Goal: Task Accomplishment & Management: Complete application form

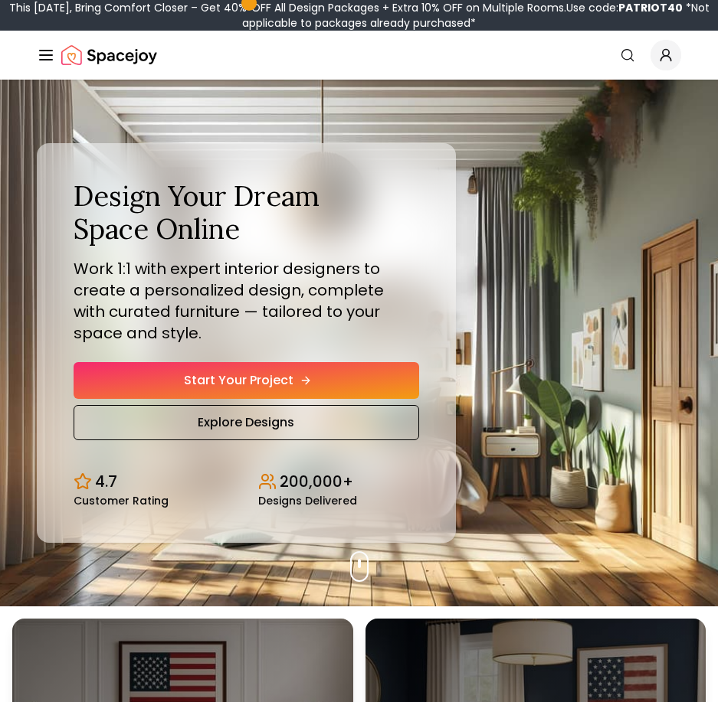
click at [264, 378] on link "Start Your Project" at bounding box center [246, 380] width 345 height 37
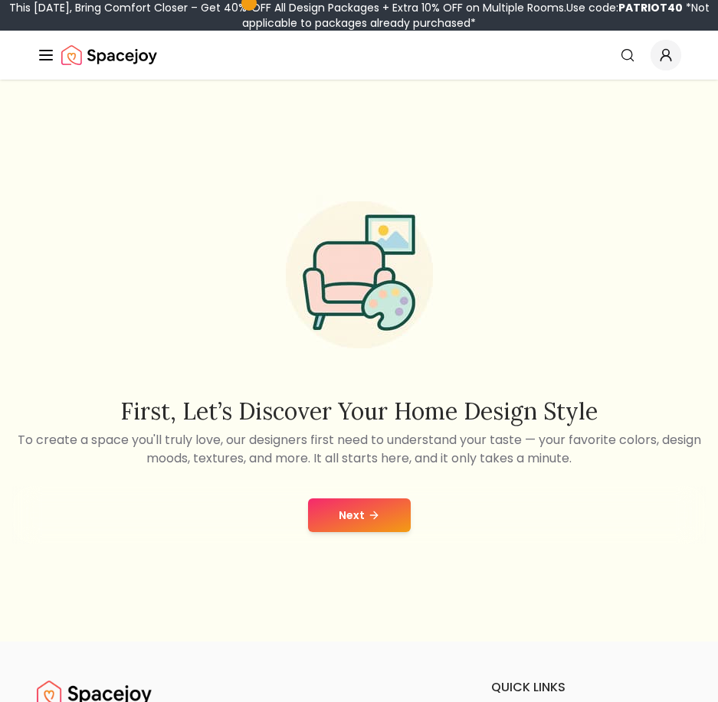
click at [388, 520] on button "Next" at bounding box center [359, 516] width 103 height 34
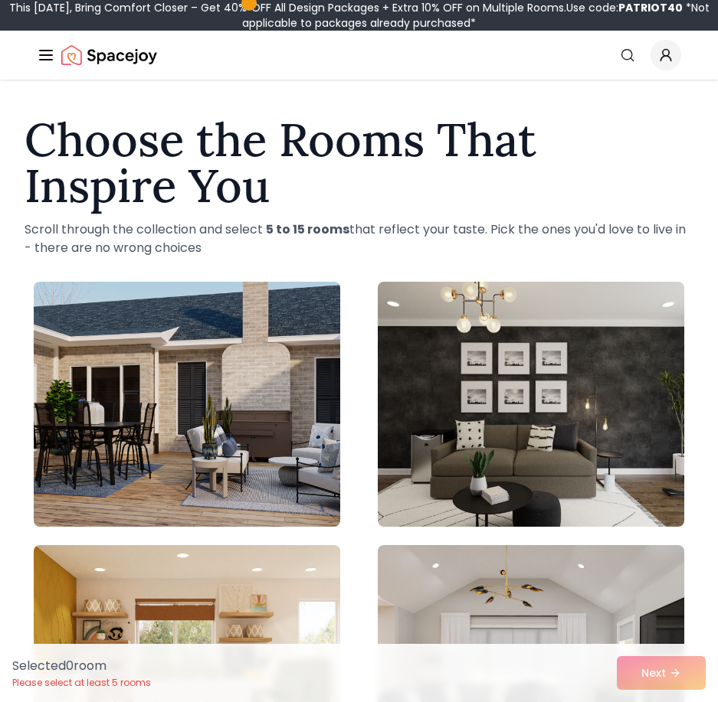
click at [494, 673] on div "Selected 0 room Please select at least 5 rooms Next" at bounding box center [359, 673] width 718 height 58
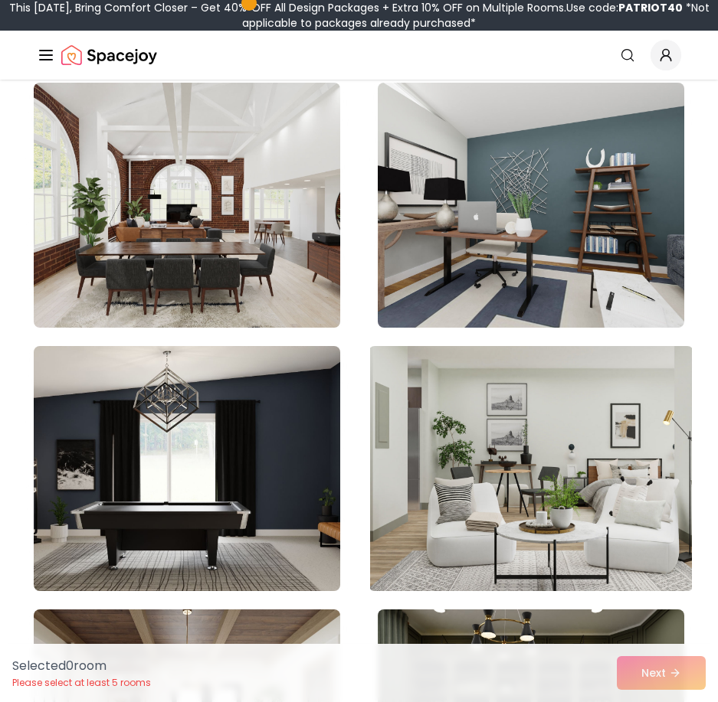
scroll to position [1226, 0]
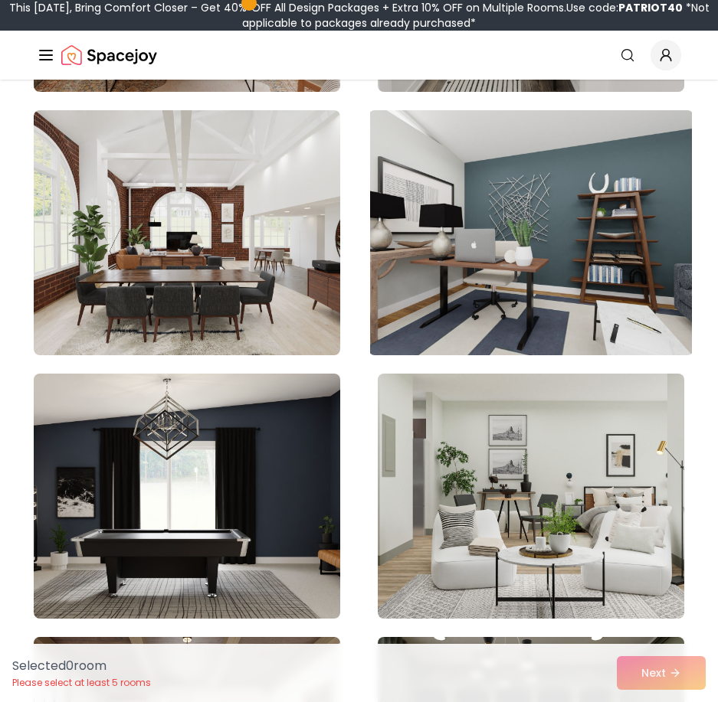
click at [453, 280] on img at bounding box center [531, 232] width 322 height 257
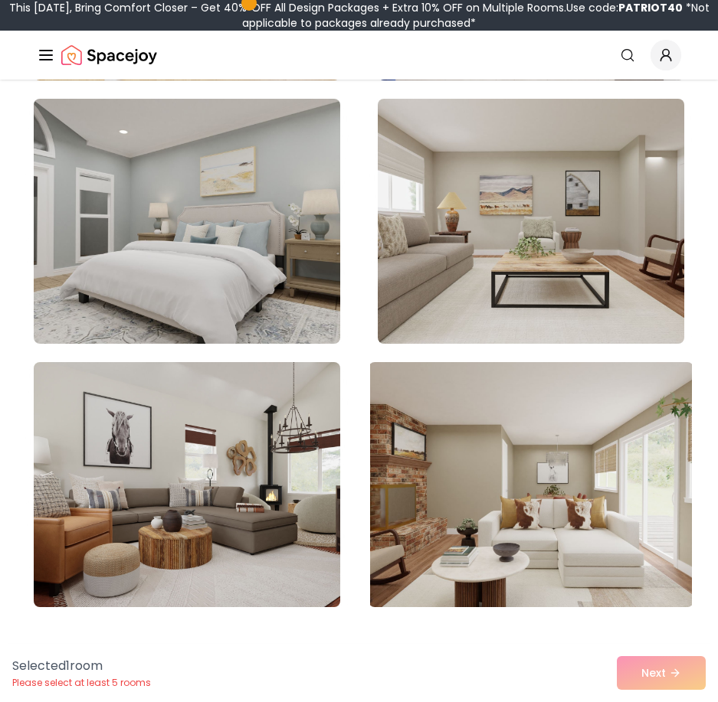
scroll to position [2298, 0]
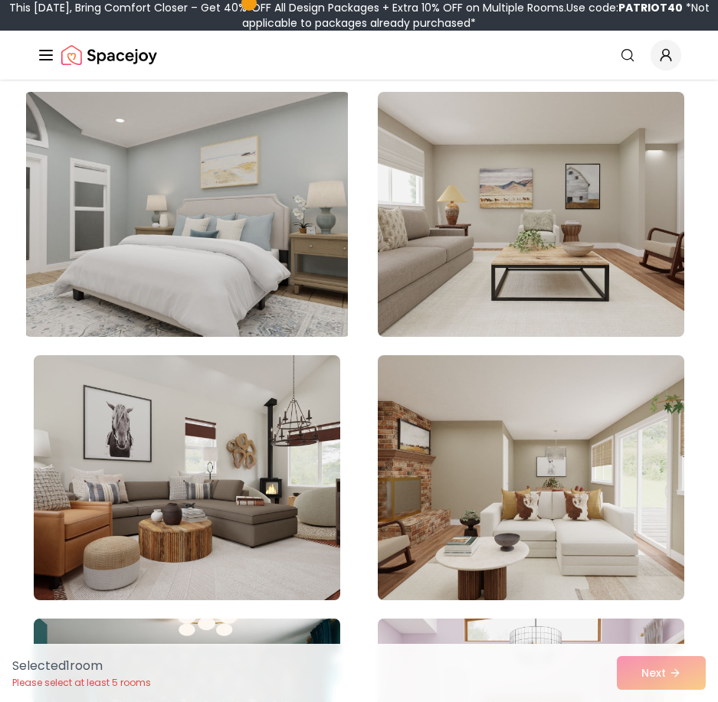
click at [218, 228] on img at bounding box center [187, 214] width 322 height 257
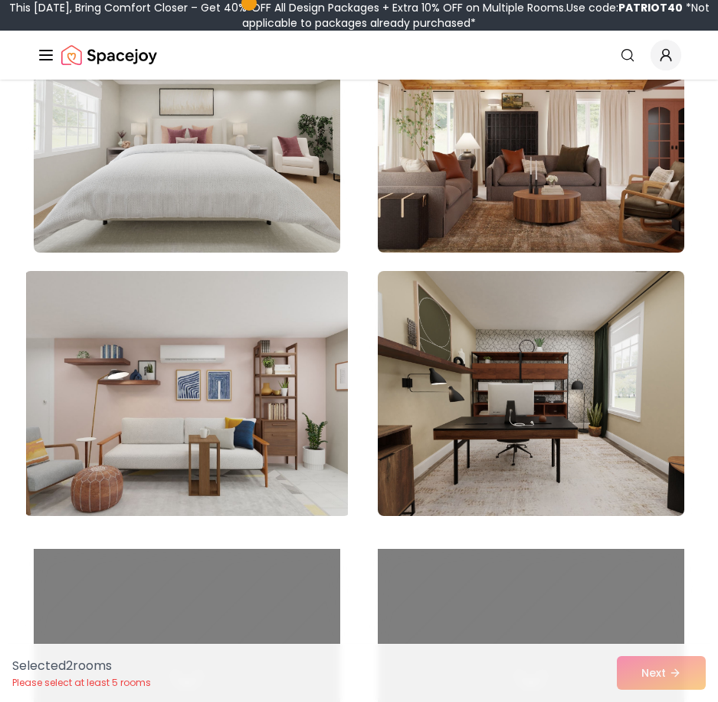
scroll to position [3753, 0]
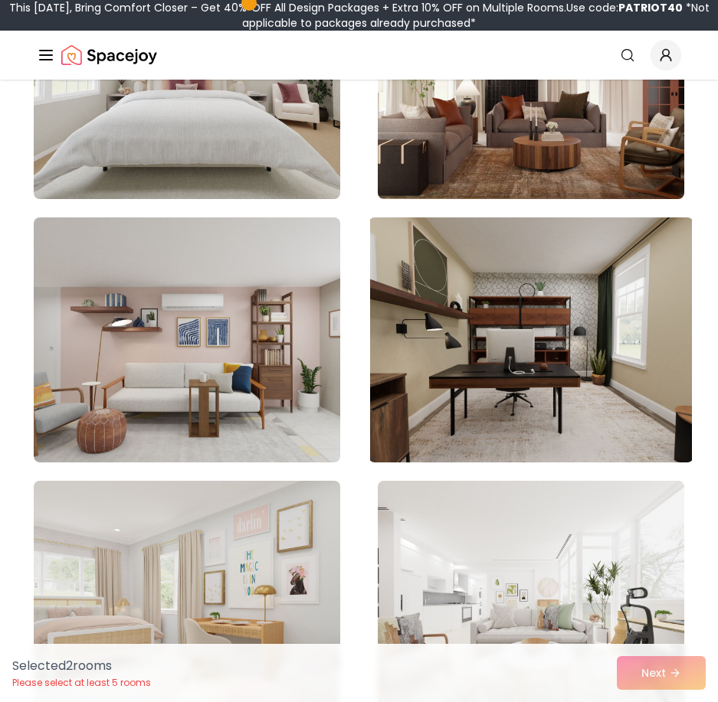
click at [475, 316] on img at bounding box center [531, 339] width 322 height 257
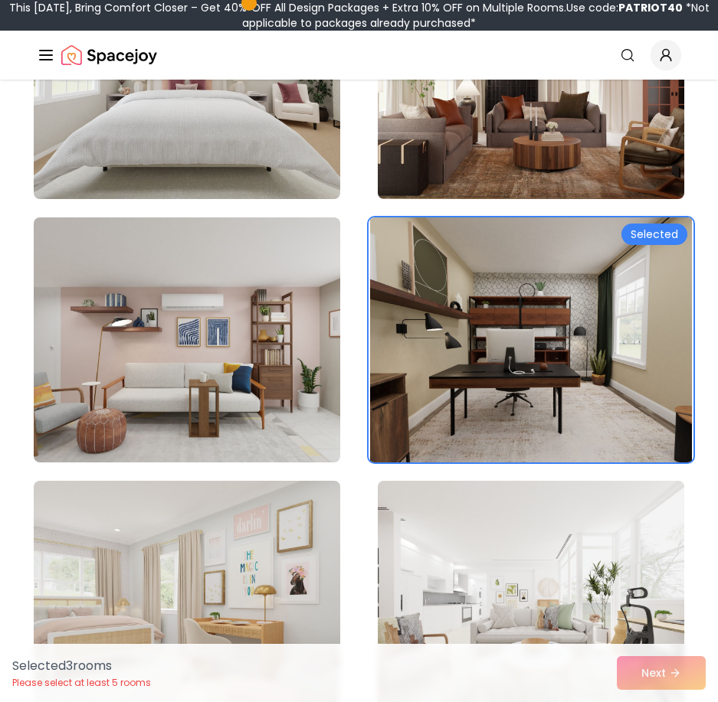
click at [474, 316] on img at bounding box center [531, 339] width 322 height 257
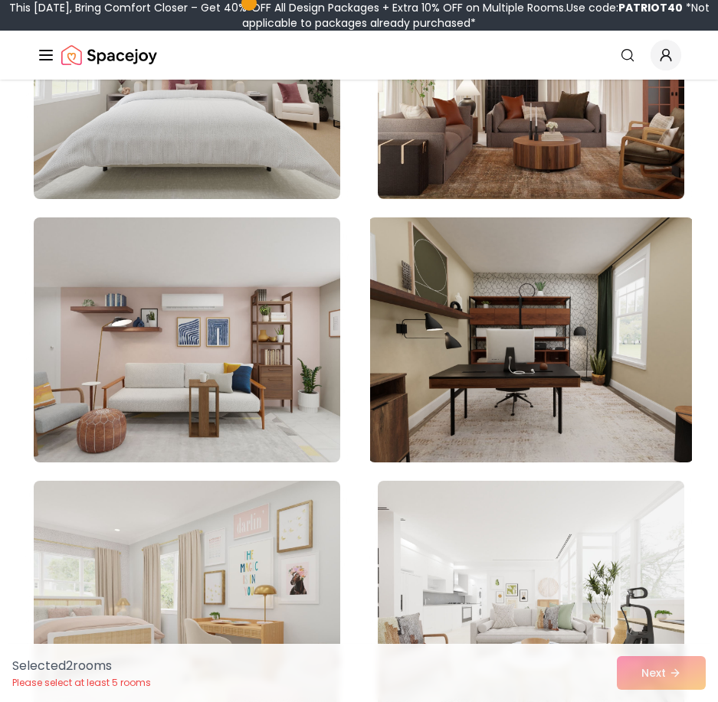
click at [474, 316] on img at bounding box center [531, 339] width 322 height 257
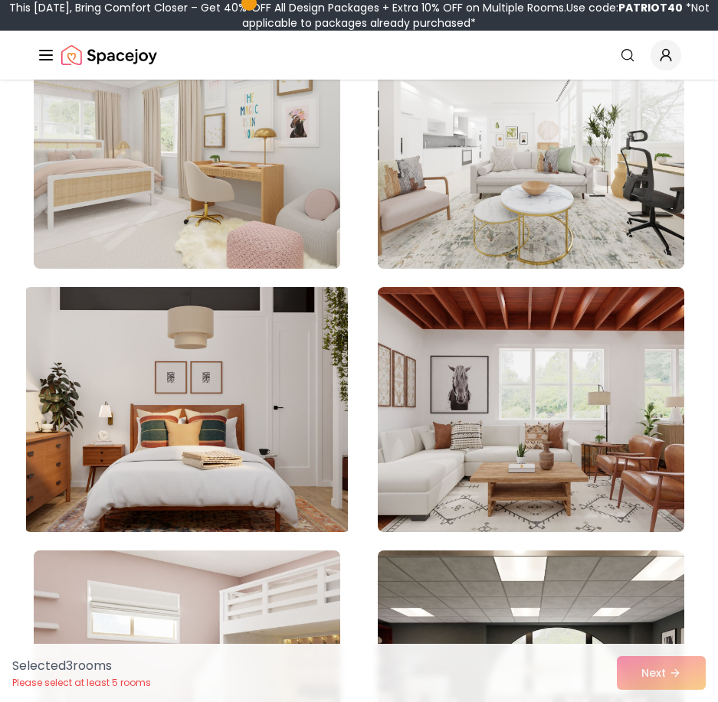
scroll to position [4213, 0]
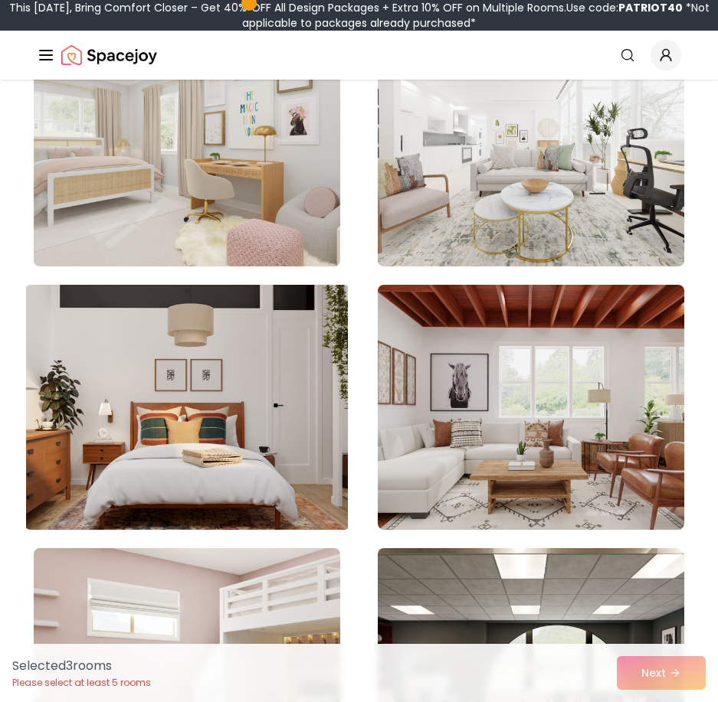
click at [220, 401] on img at bounding box center [187, 407] width 322 height 257
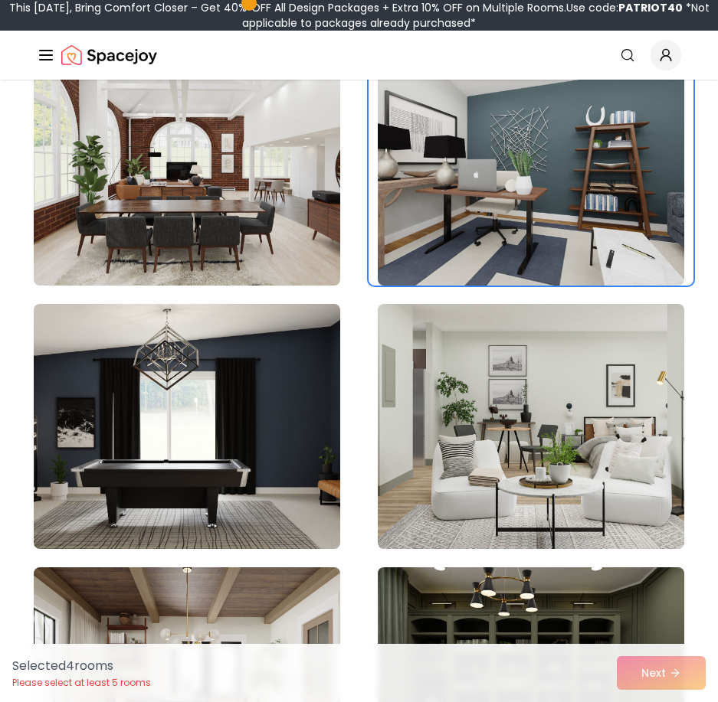
scroll to position [0, 0]
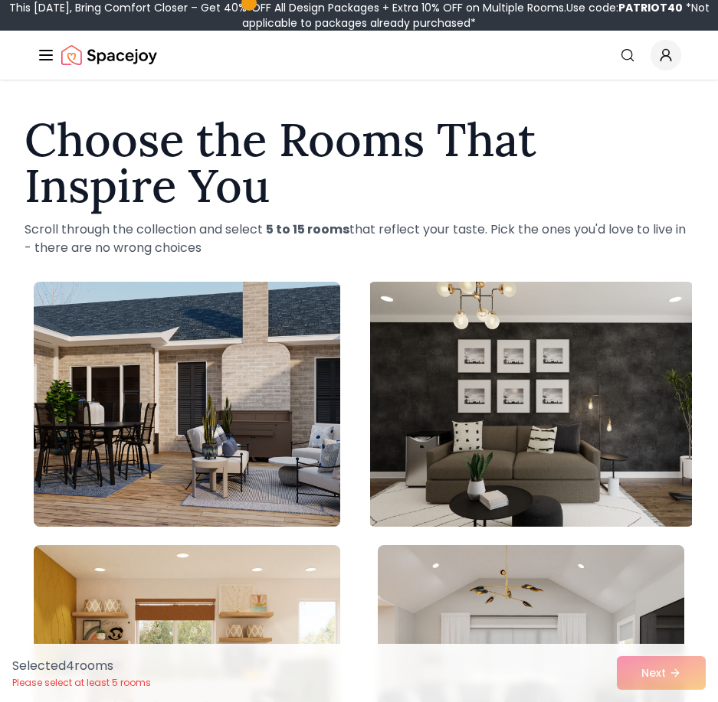
click at [584, 381] on img at bounding box center [531, 404] width 322 height 257
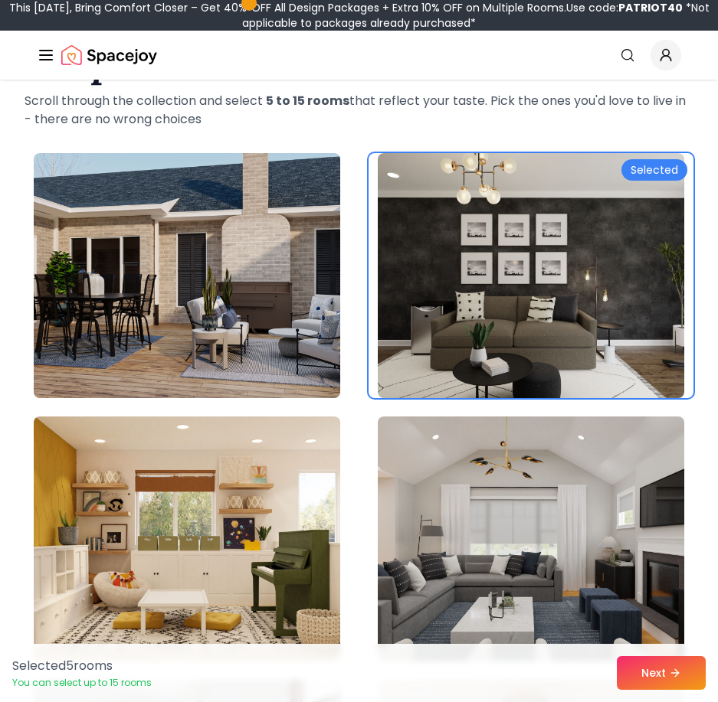
scroll to position [230, 0]
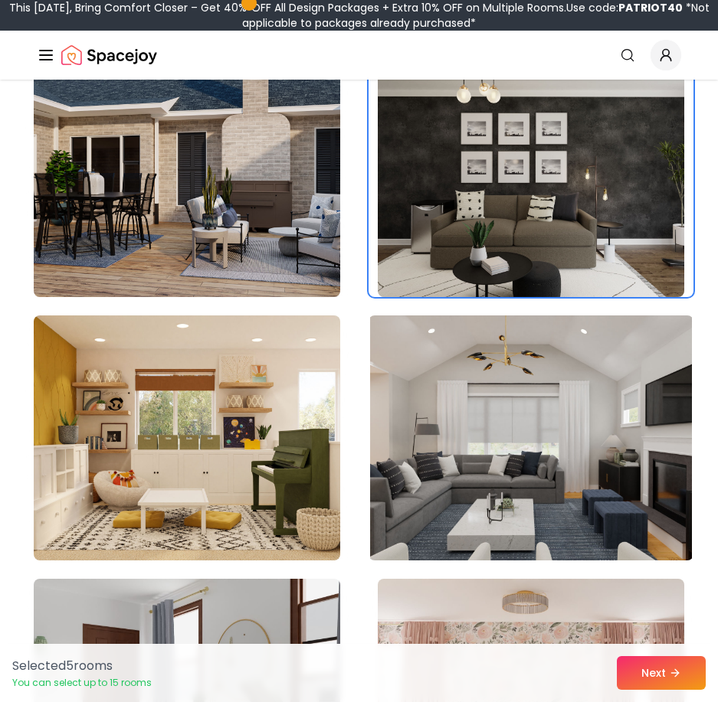
click at [439, 459] on img at bounding box center [531, 437] width 322 height 257
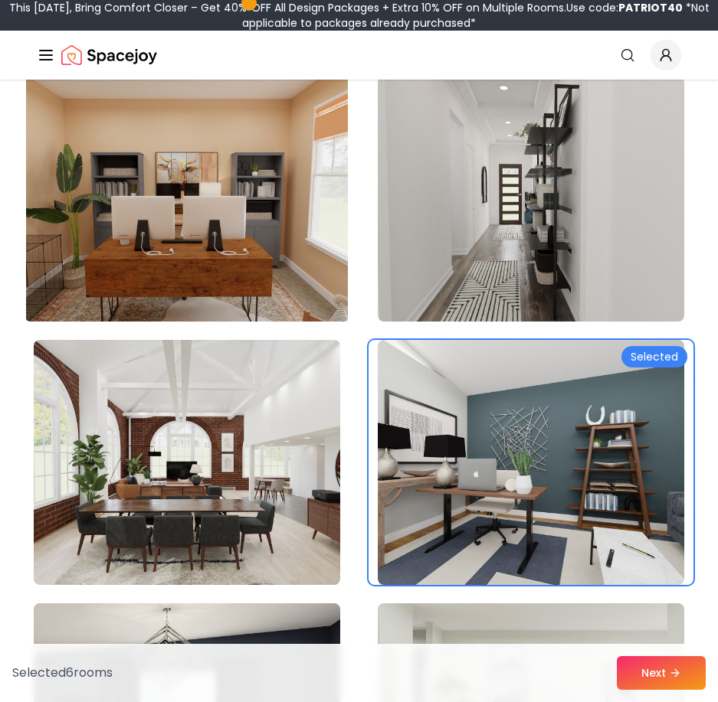
click at [301, 230] on img at bounding box center [187, 198] width 322 height 257
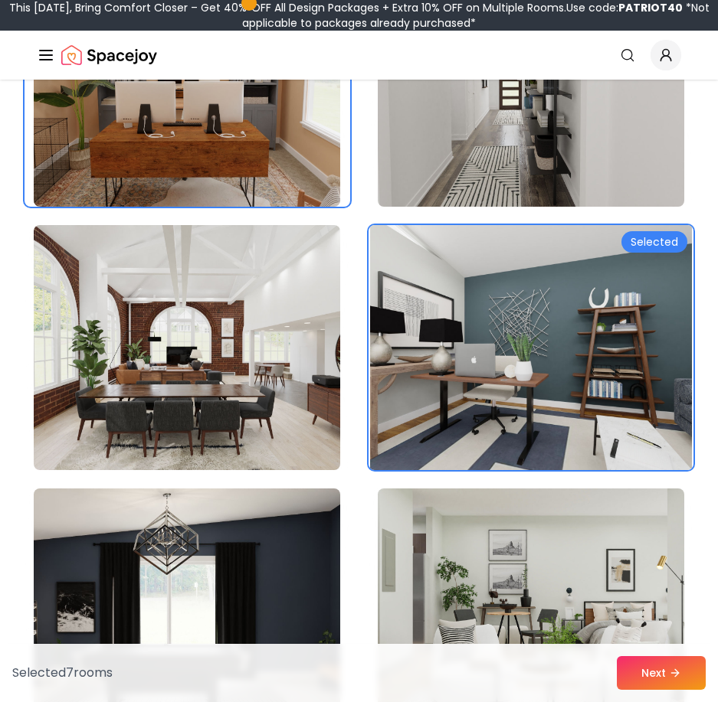
scroll to position [1226, 0]
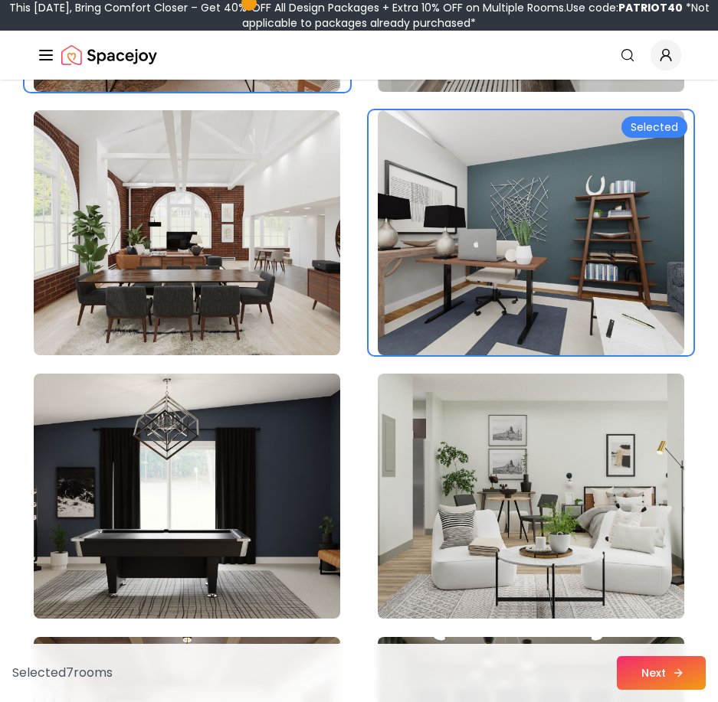
click at [681, 682] on button "Next" at bounding box center [661, 673] width 89 height 34
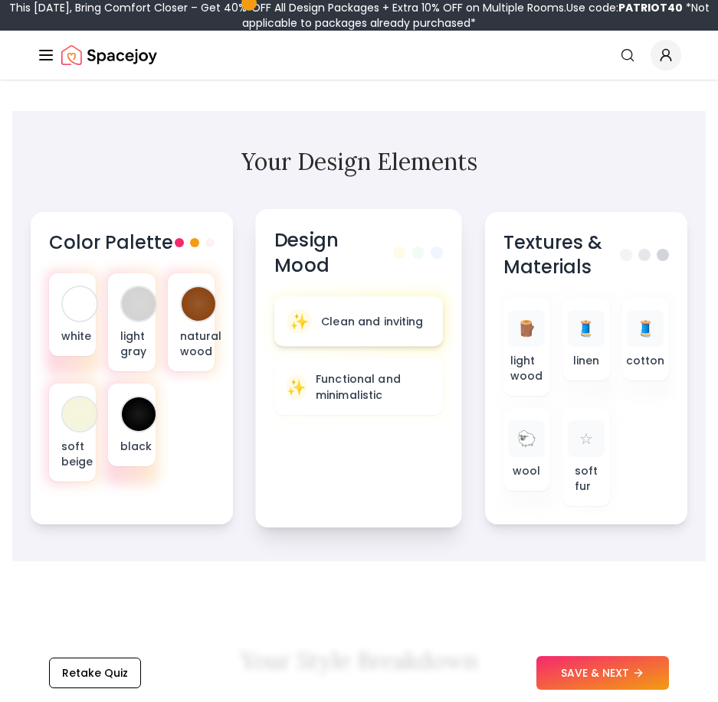
scroll to position [766, 0]
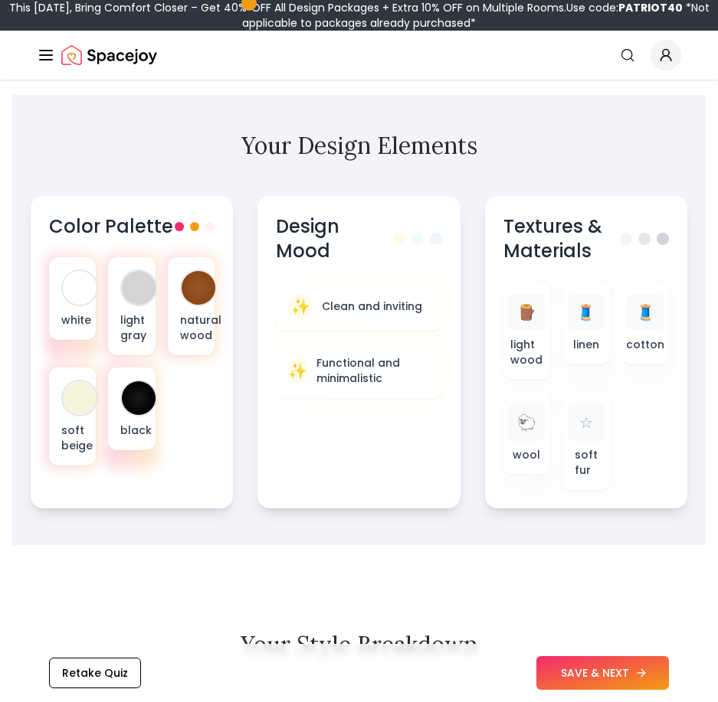
click at [640, 666] on button "SAVE & NEXT" at bounding box center [602, 673] width 133 height 34
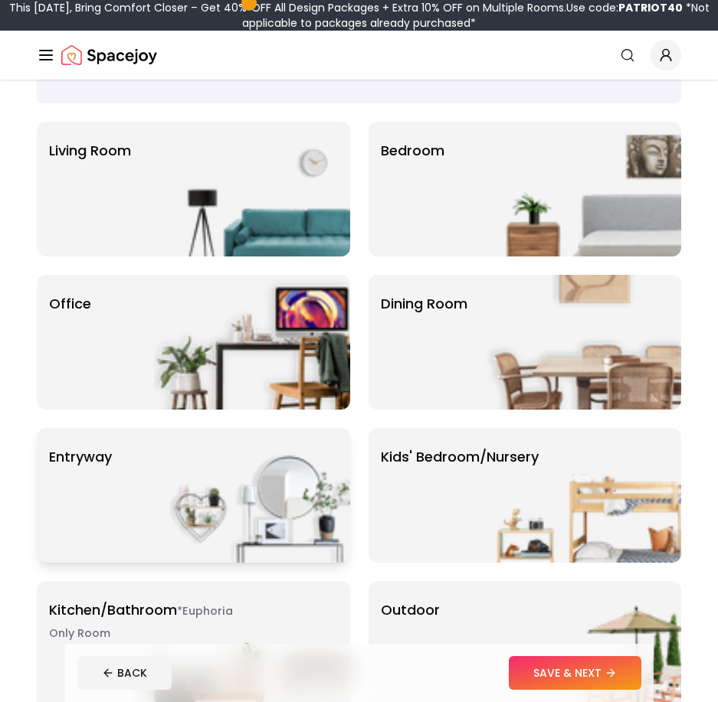
scroll to position [77, 0]
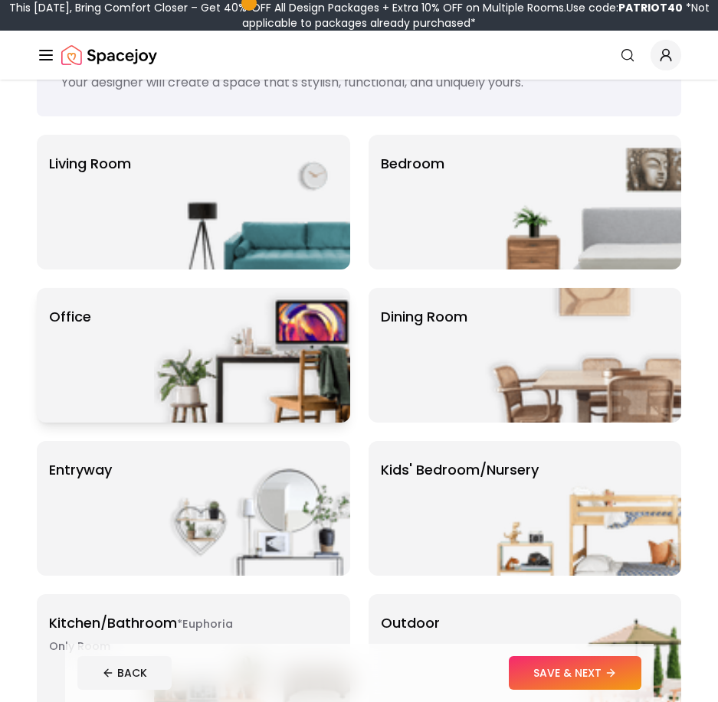
click at [248, 375] on img at bounding box center [252, 355] width 196 height 135
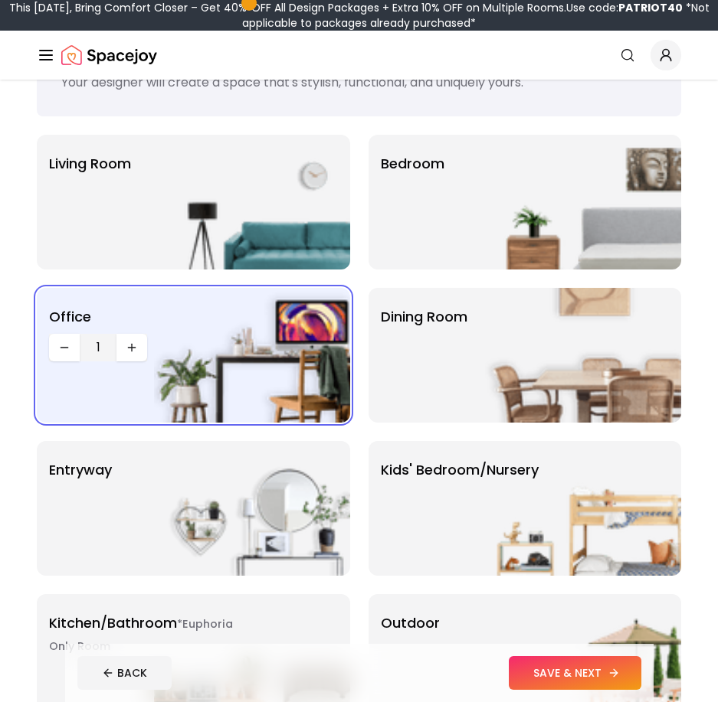
click at [604, 686] on button "SAVE & NEXT" at bounding box center [575, 673] width 133 height 34
